Goal: Find specific page/section: Find specific page/section

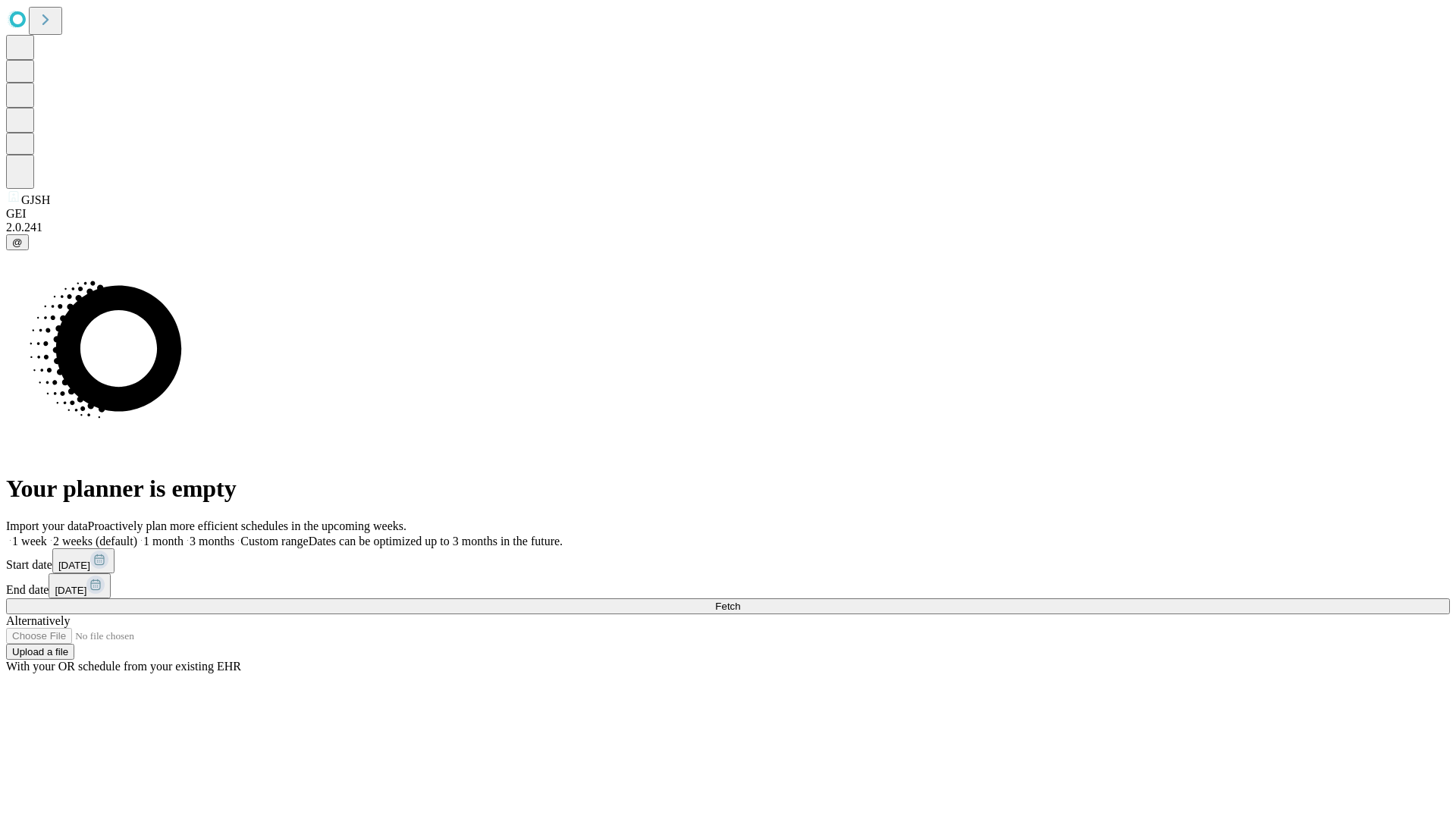
click at [741, 600] on span "Fetch" at bounding box center [728, 606] width 25 height 11
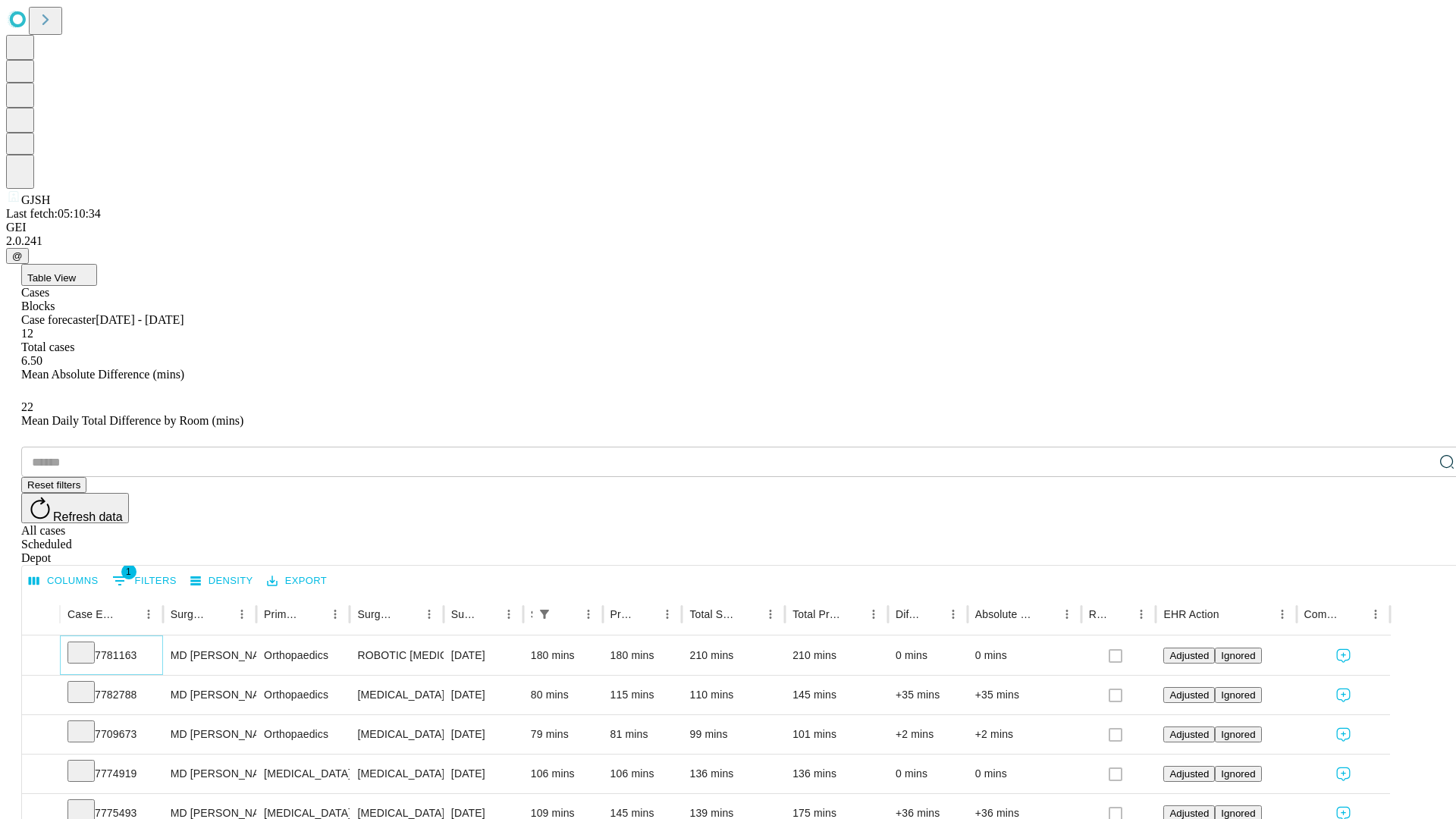
click at [88, 644] on icon at bounding box center [82, 651] width 15 height 15
